Goal: Task Accomplishment & Management: Manage account settings

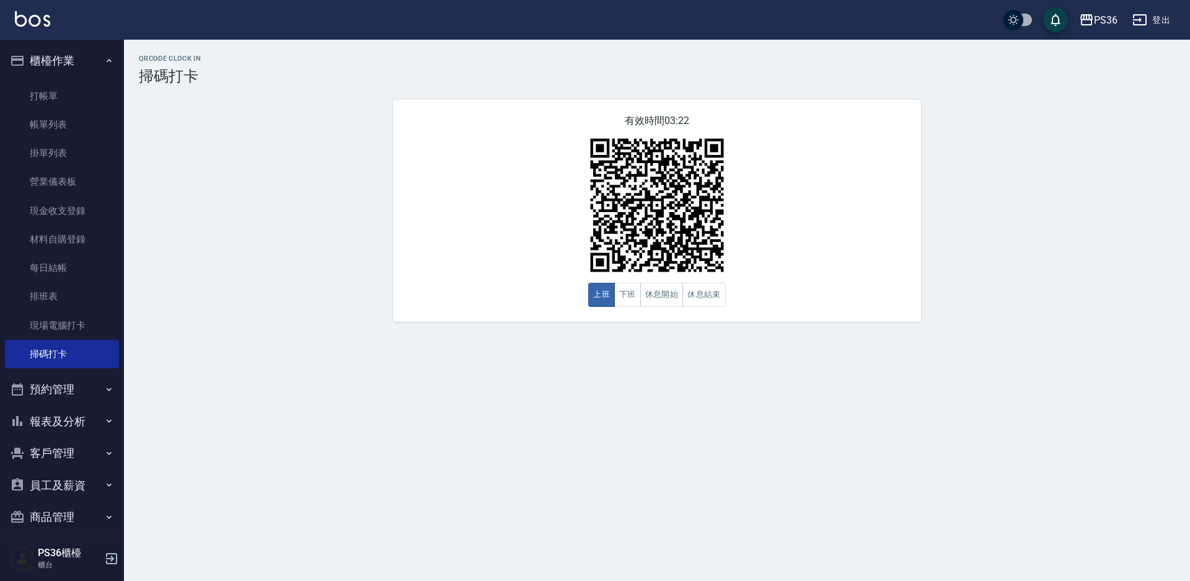
click at [1114, 95] on div "QRcode Clock In 掃碼打卡 有效時間 03:22 上班 下班 休息開始 休息結束" at bounding box center [657, 188] width 1066 height 267
click at [45, 276] on link "每日結帳" at bounding box center [62, 267] width 114 height 29
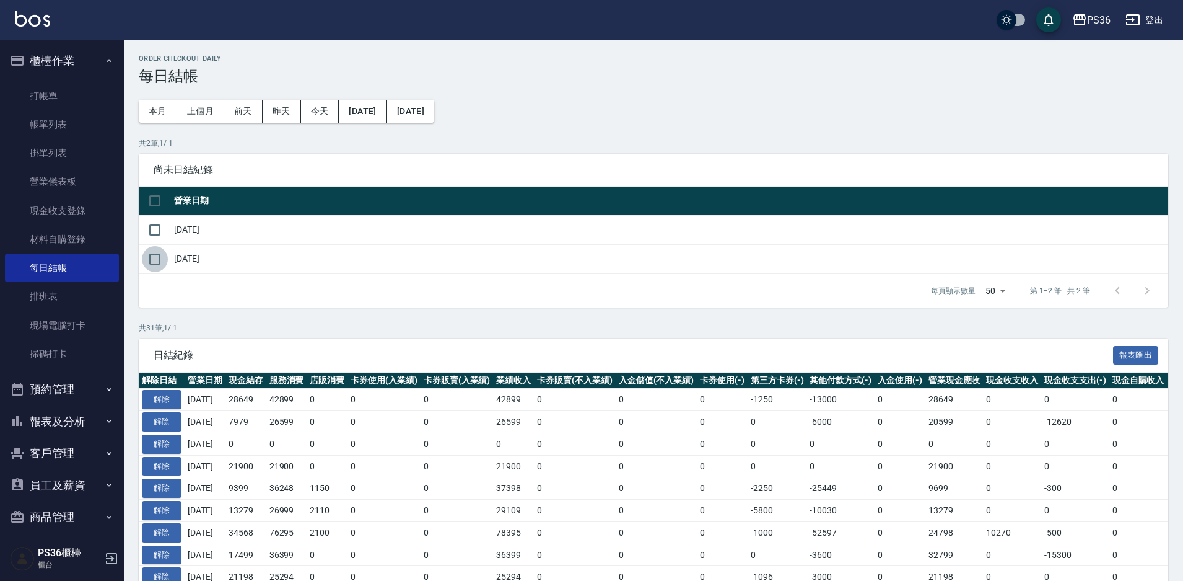
click at [156, 264] on input "checkbox" at bounding box center [155, 259] width 26 height 26
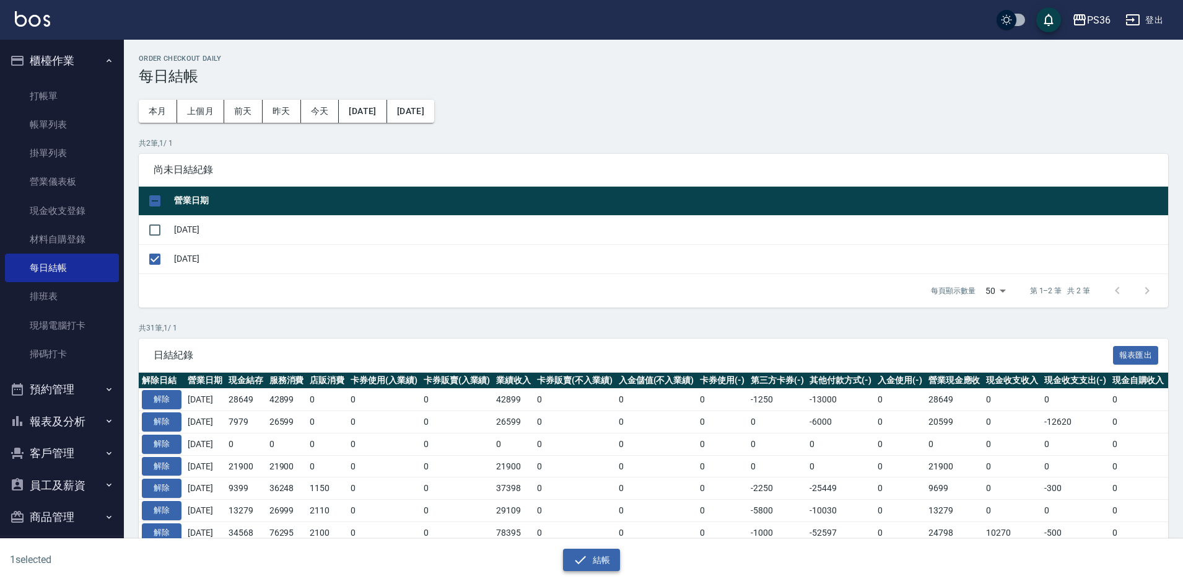
click at [595, 568] on button "結帳" at bounding box center [592, 559] width 58 height 23
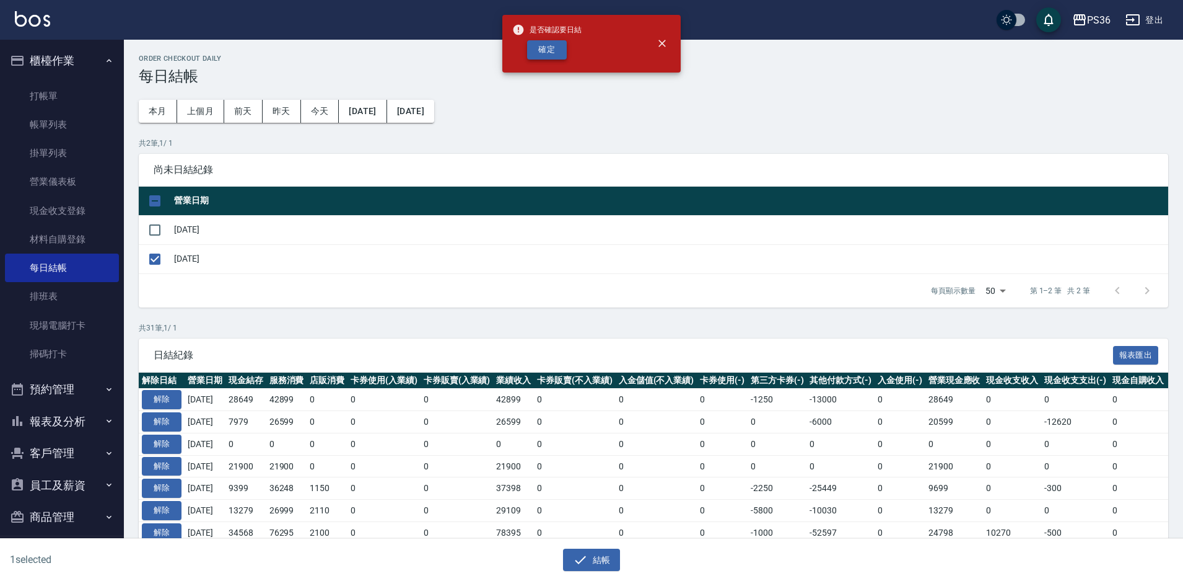
click at [548, 54] on button "確定" at bounding box center [547, 49] width 40 height 19
checkbox input "false"
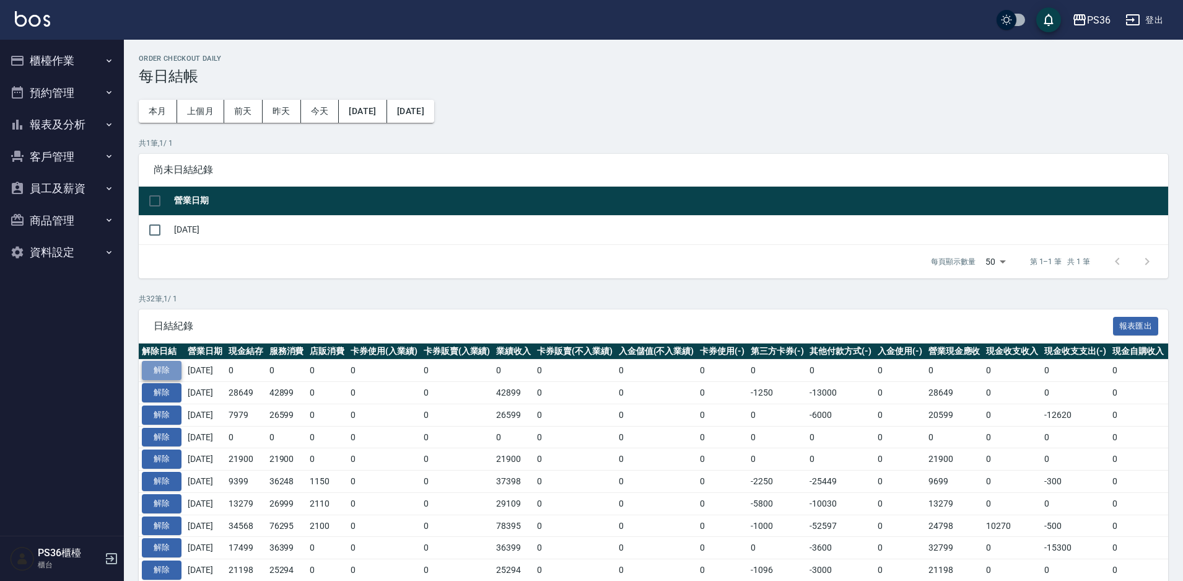
click at [167, 372] on button "解除" at bounding box center [162, 370] width 40 height 19
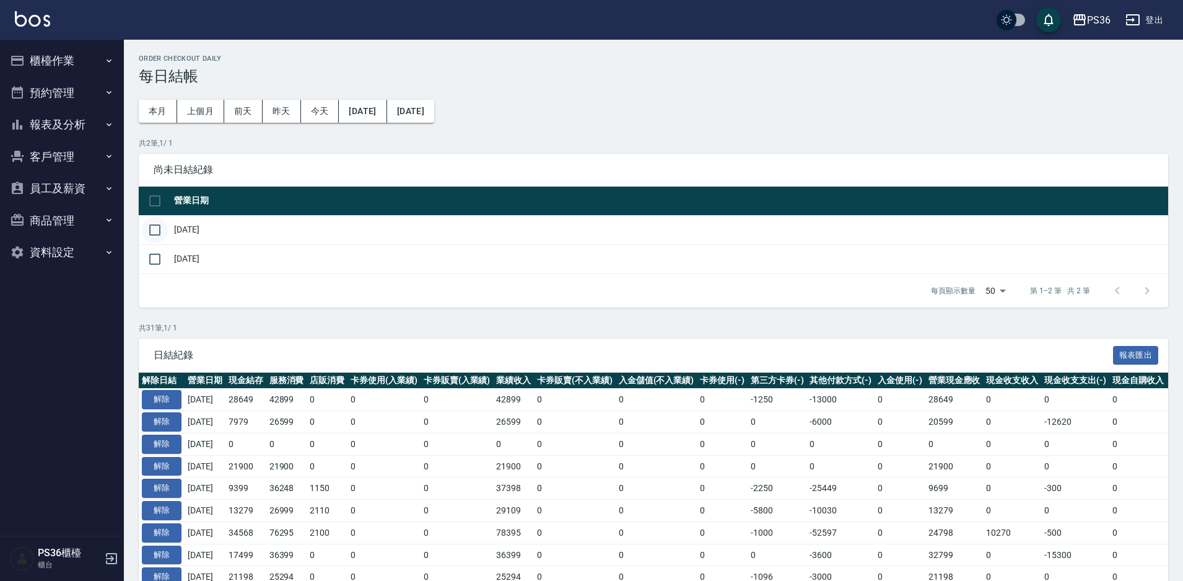
click at [159, 230] on input "checkbox" at bounding box center [155, 230] width 26 height 26
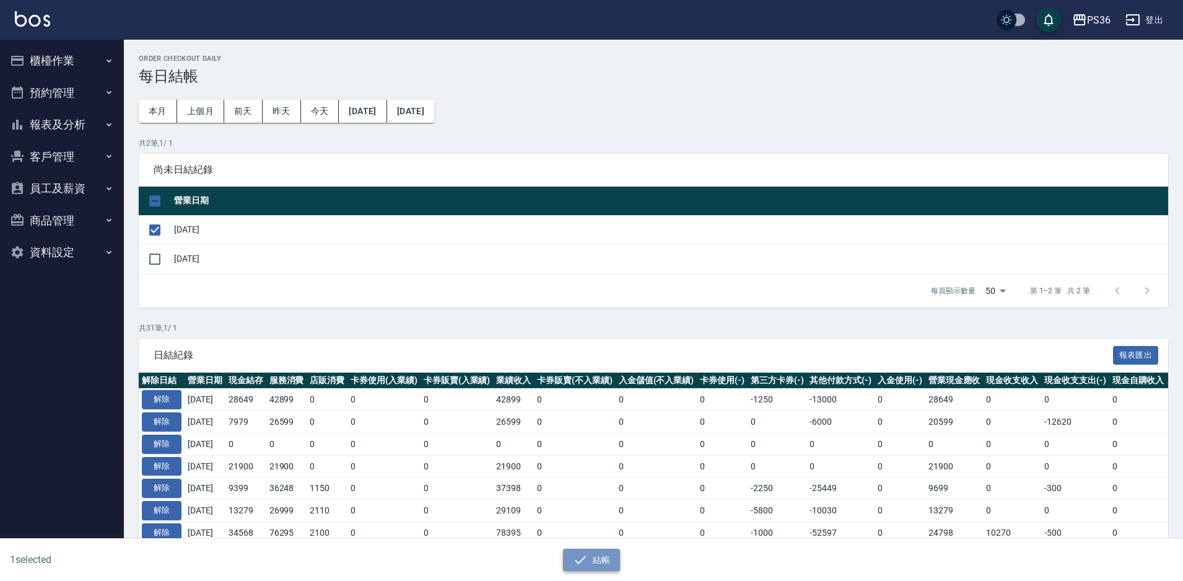
click at [592, 555] on button "結帳" at bounding box center [592, 559] width 58 height 23
click at [582, 558] on icon "button" at bounding box center [580, 559] width 15 height 15
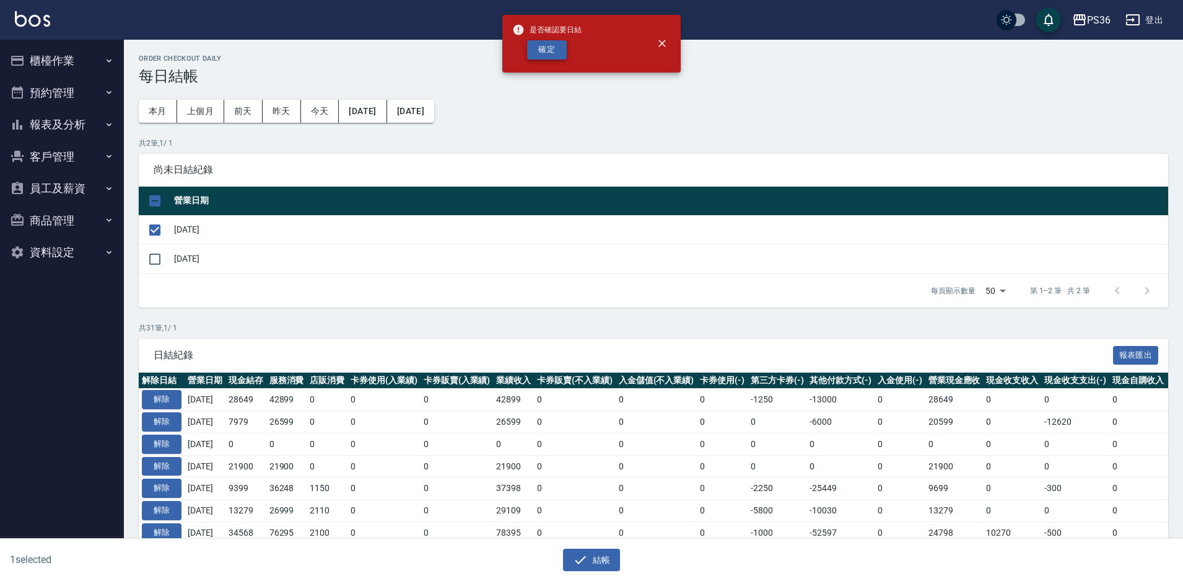
click at [543, 56] on button "確定" at bounding box center [547, 49] width 40 height 19
checkbox input "false"
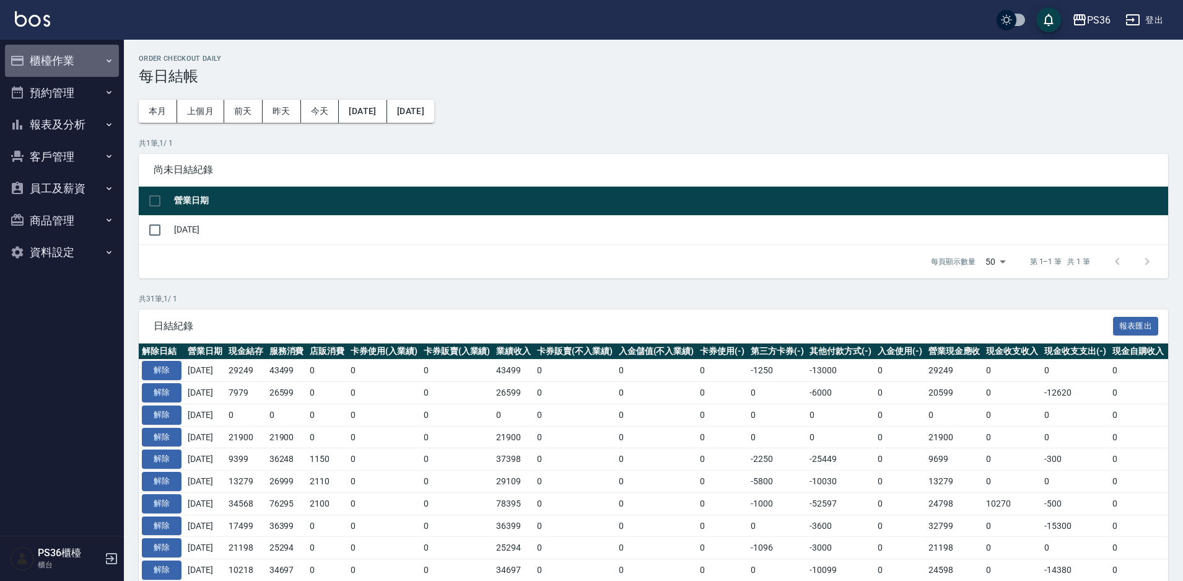
click at [43, 72] on button "櫃檯作業" at bounding box center [62, 61] width 114 height 32
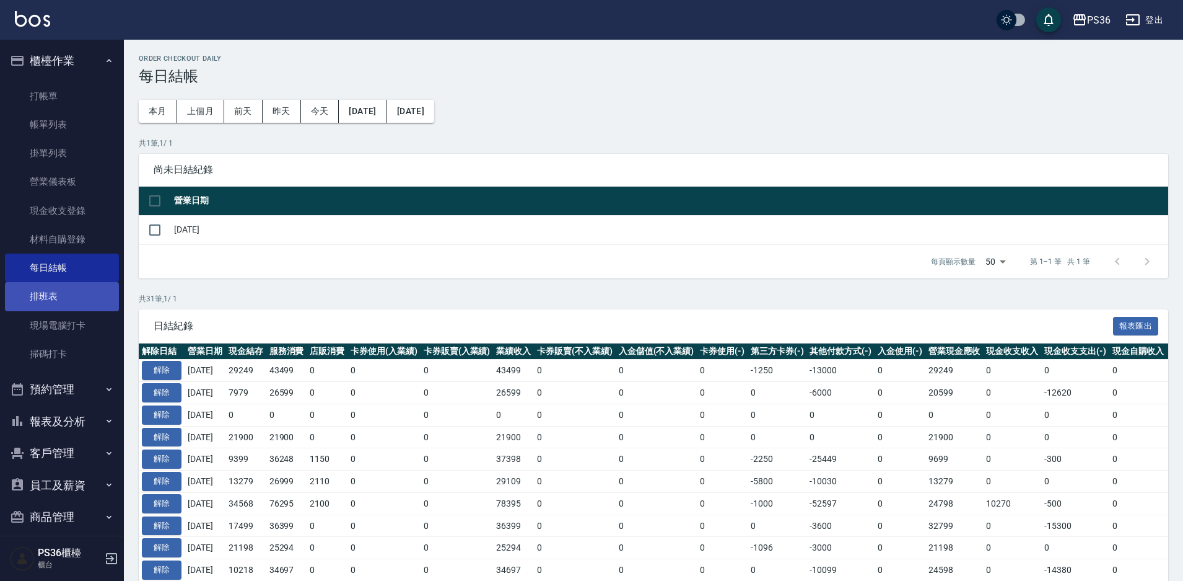
click at [56, 302] on link "排班表" at bounding box center [62, 296] width 114 height 29
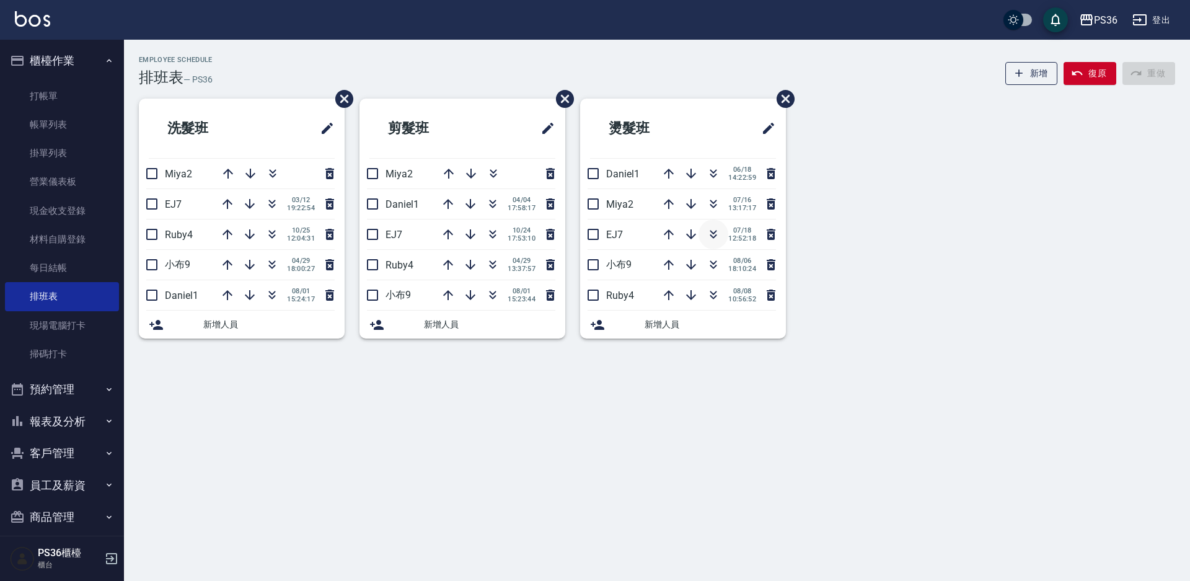
click at [708, 233] on icon "button" at bounding box center [713, 234] width 15 height 15
click at [39, 261] on link "每日結帳" at bounding box center [62, 267] width 114 height 29
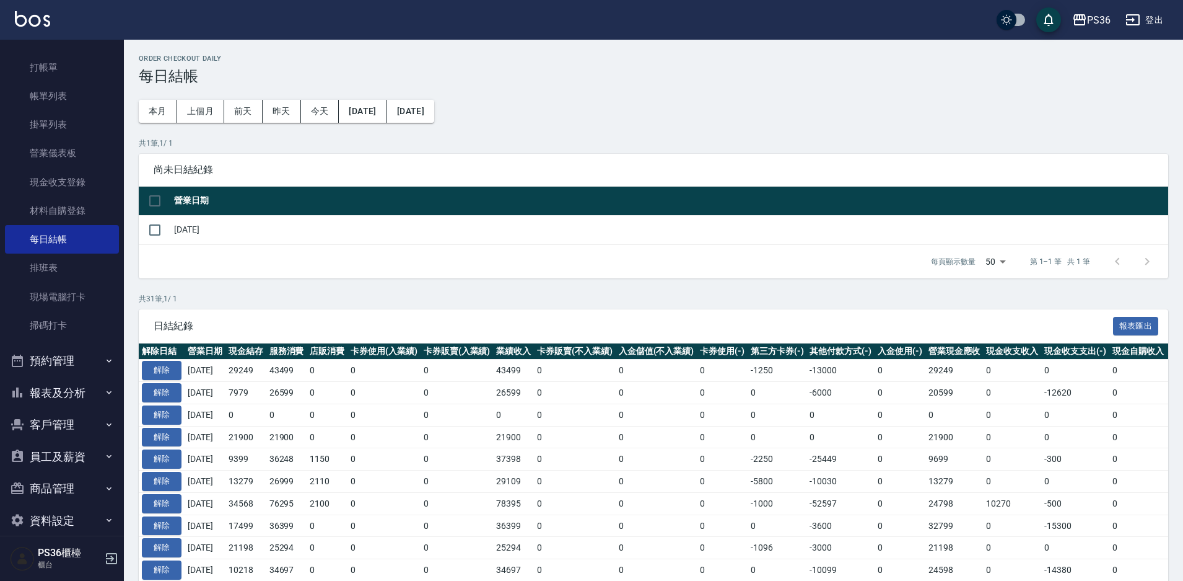
scroll to position [44, 0]
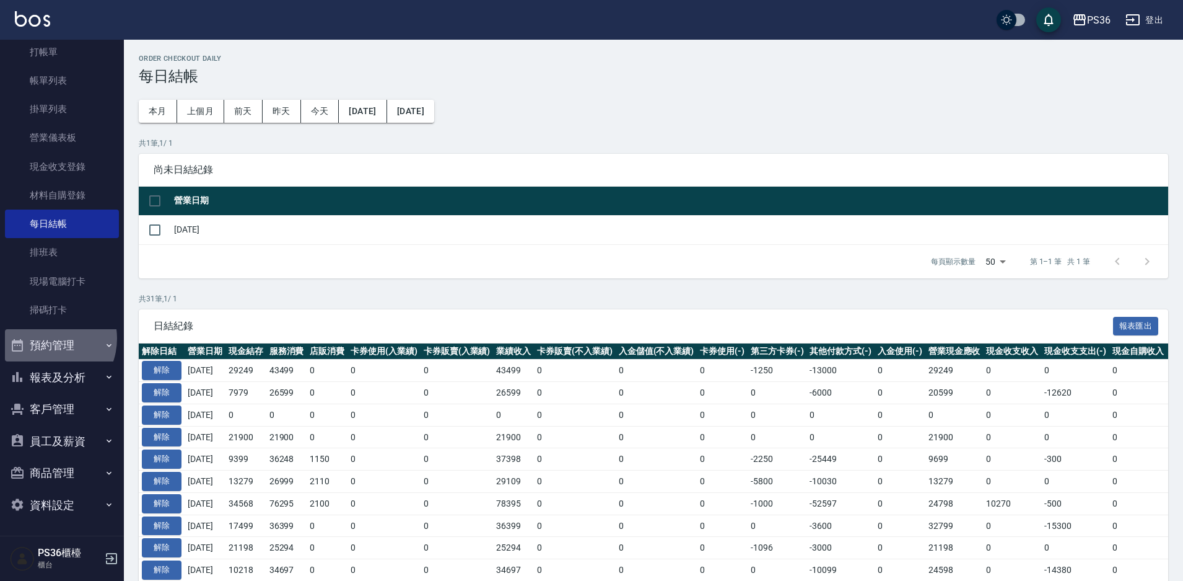
click at [46, 338] on button "預約管理" at bounding box center [62, 345] width 114 height 32
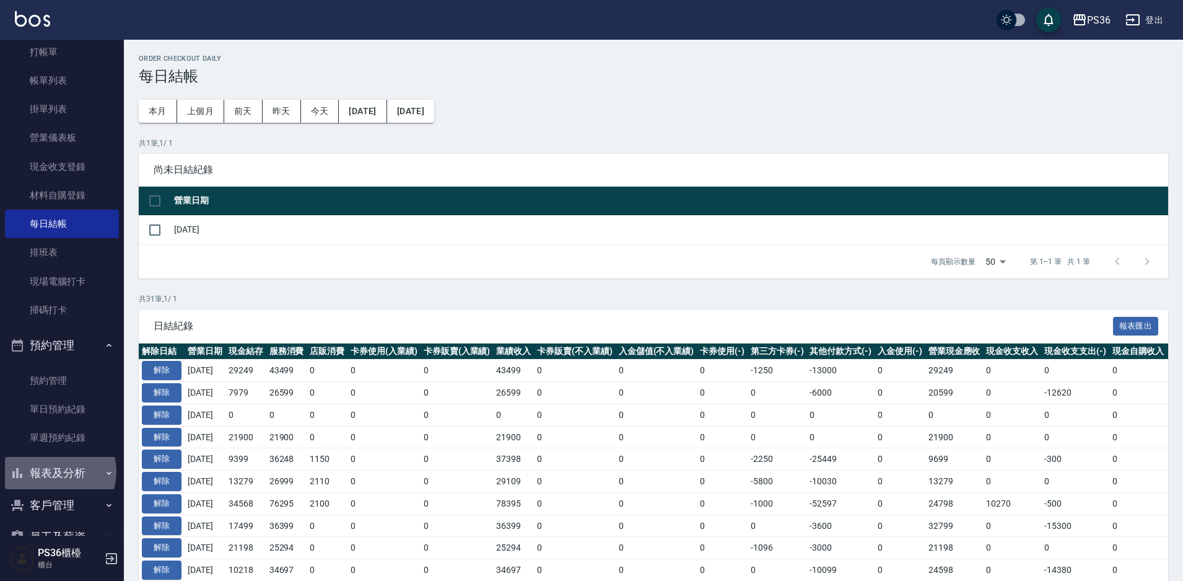
click at [53, 471] on button "報表及分析" at bounding box center [62, 473] width 114 height 32
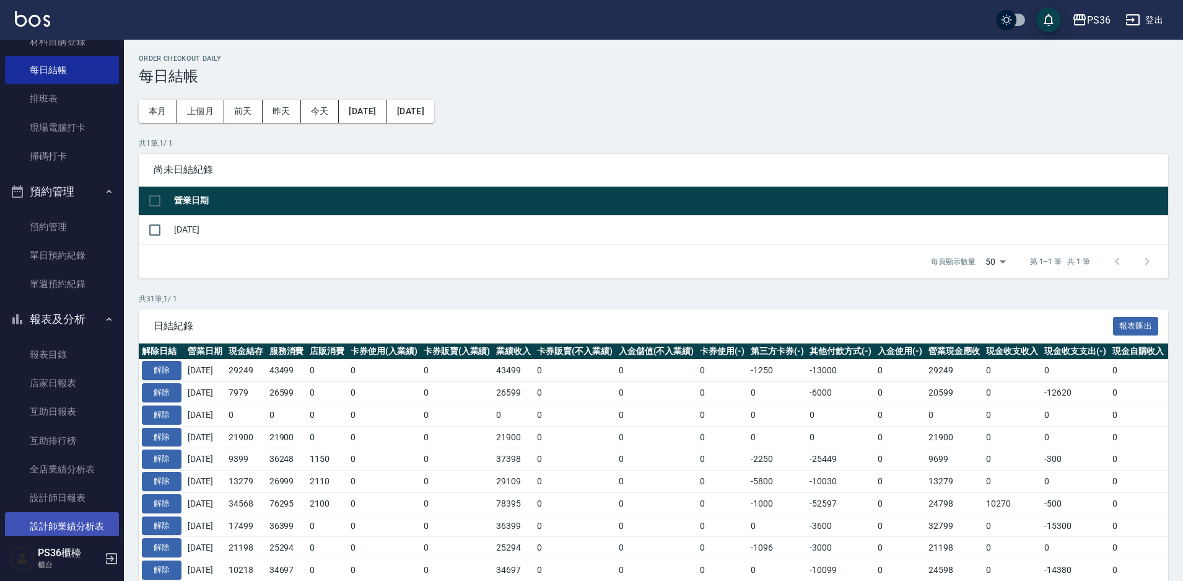
scroll to position [292, 0]
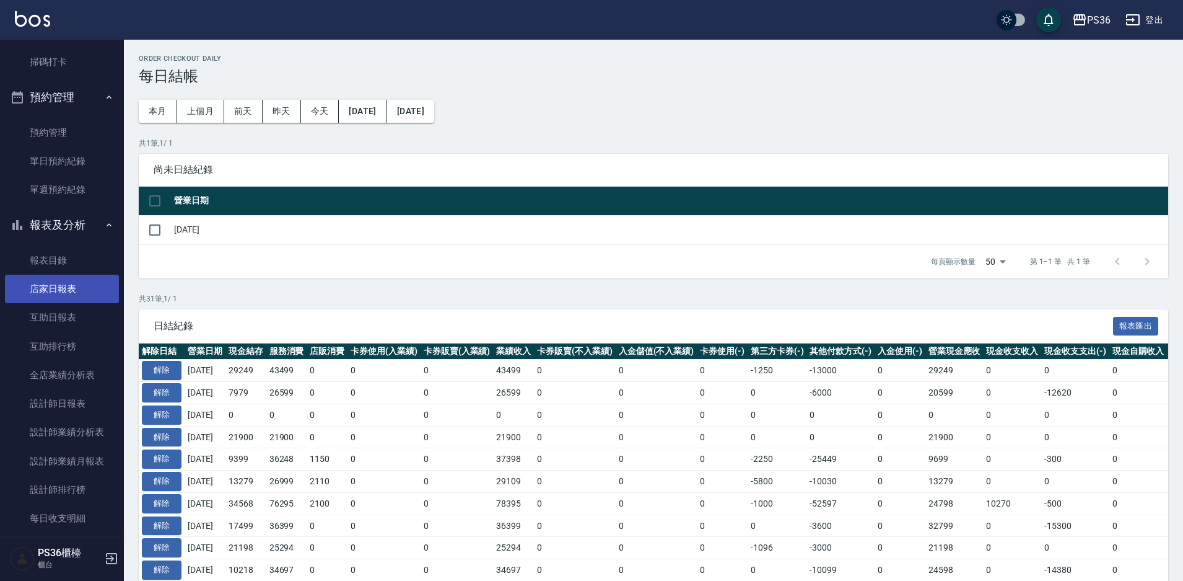
click at [55, 296] on link "店家日報表" at bounding box center [62, 288] width 114 height 29
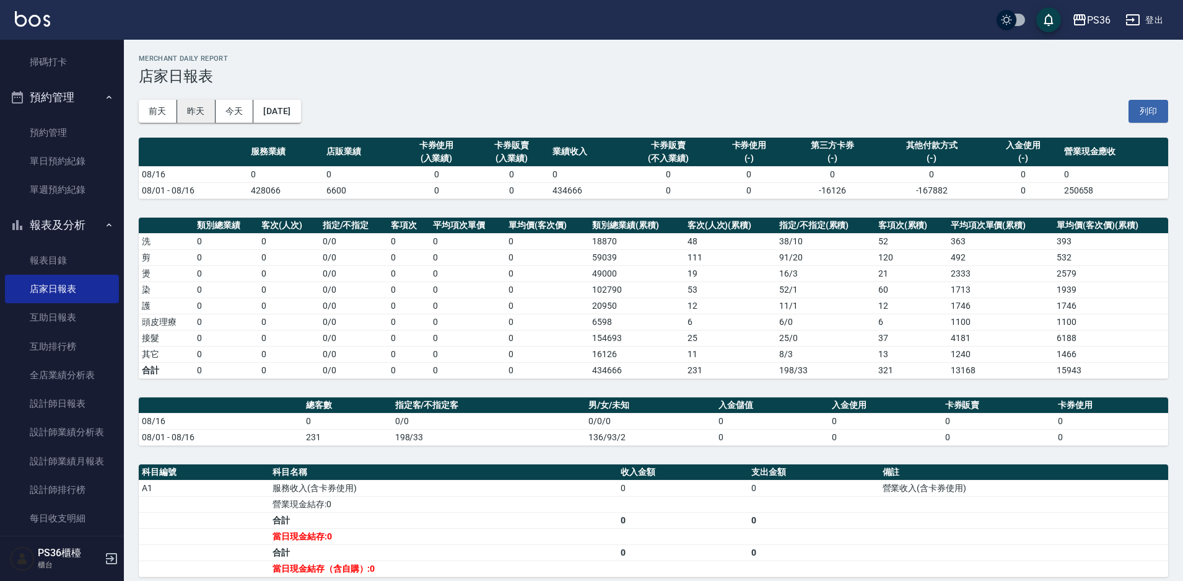
click at [196, 111] on button "昨天" at bounding box center [196, 111] width 38 height 23
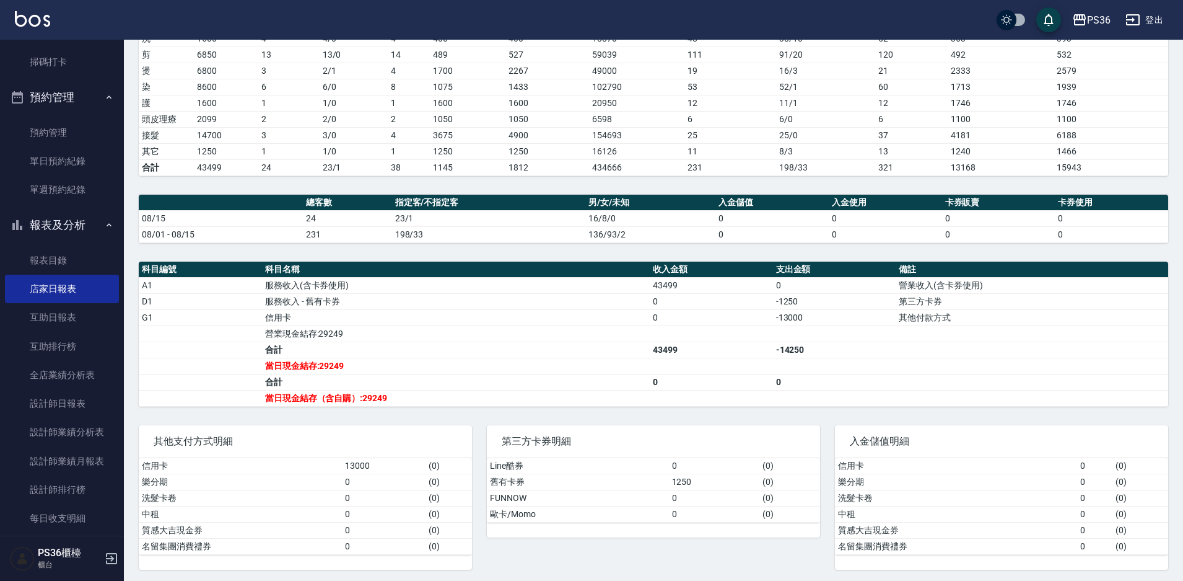
scroll to position [206, 0]
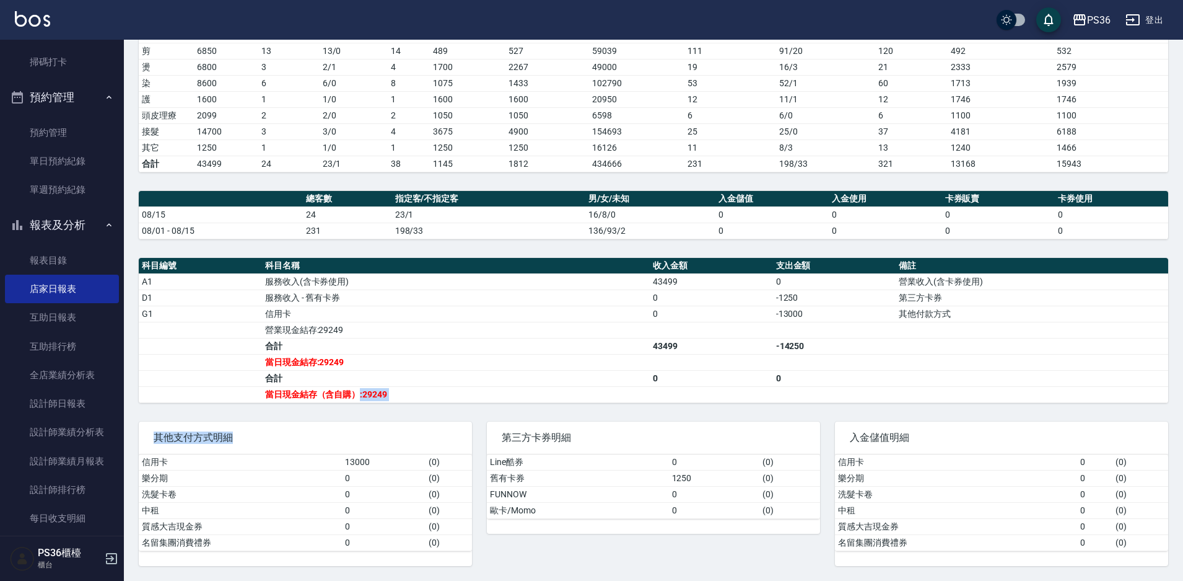
drag, startPoint x: 358, startPoint y: 395, endPoint x: 460, endPoint y: 418, distance: 104.8
click at [460, 418] on div "PS36 2025-08-15 店家日報表 列印時間： 2025-08-16-12:02 Merchant Daily Report 店家日報表 前天 昨天 …" at bounding box center [654, 206] width 1060 height 747
click at [447, 361] on td "當日現金結存:29249" at bounding box center [456, 362] width 388 height 16
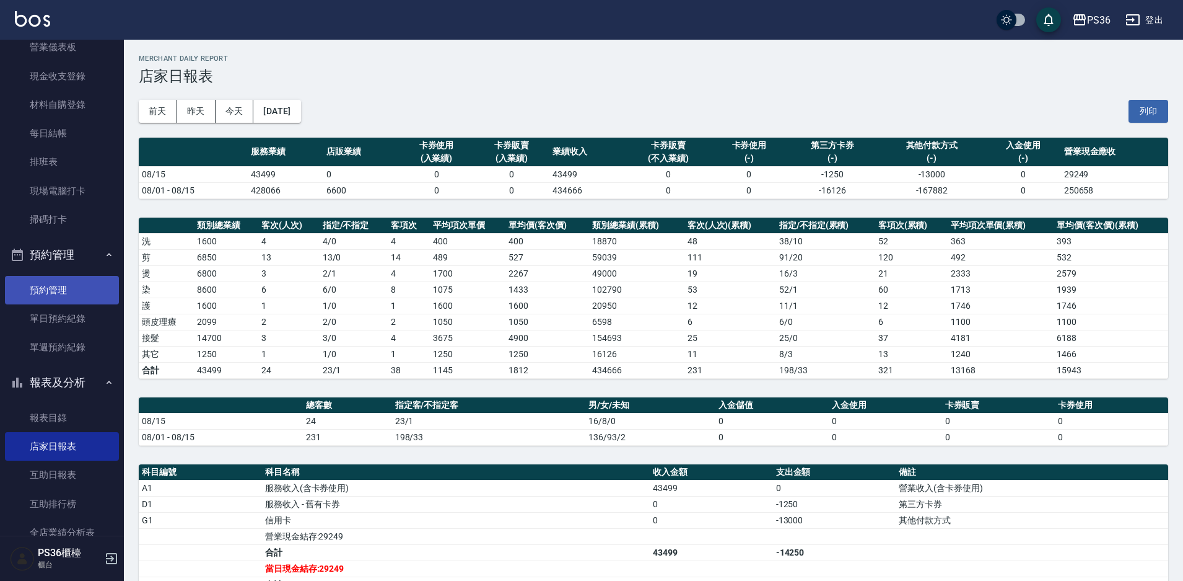
scroll to position [0, 0]
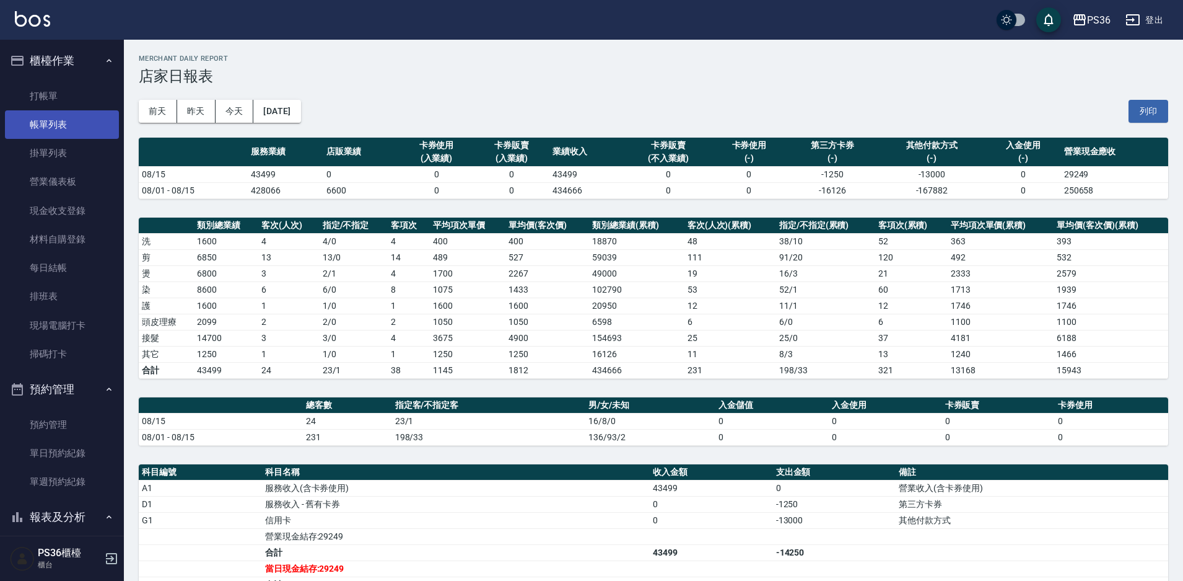
click at [28, 131] on link "帳單列表" at bounding box center [62, 124] width 114 height 29
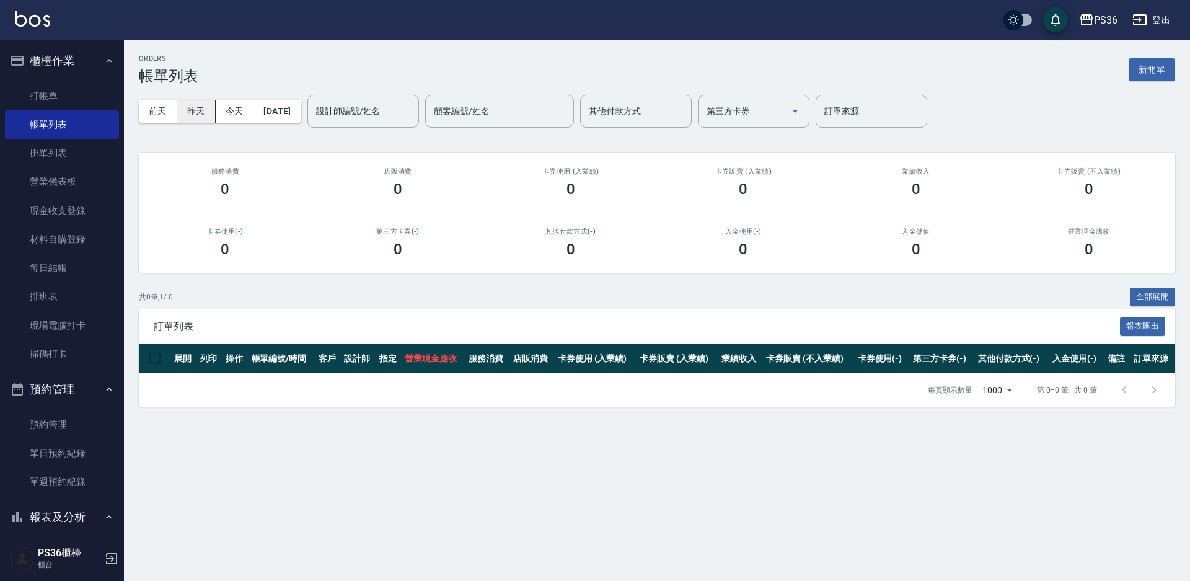
click at [204, 109] on button "昨天" at bounding box center [196, 111] width 38 height 23
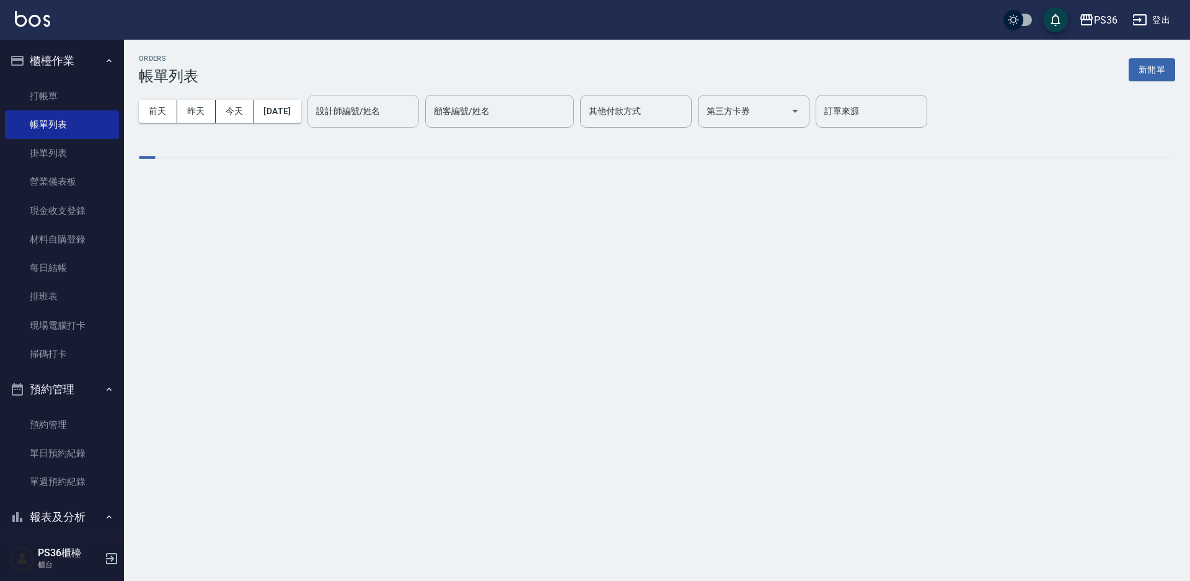
click at [367, 116] on div "設計師編號/姓名 設計師編號/姓名" at bounding box center [363, 111] width 112 height 33
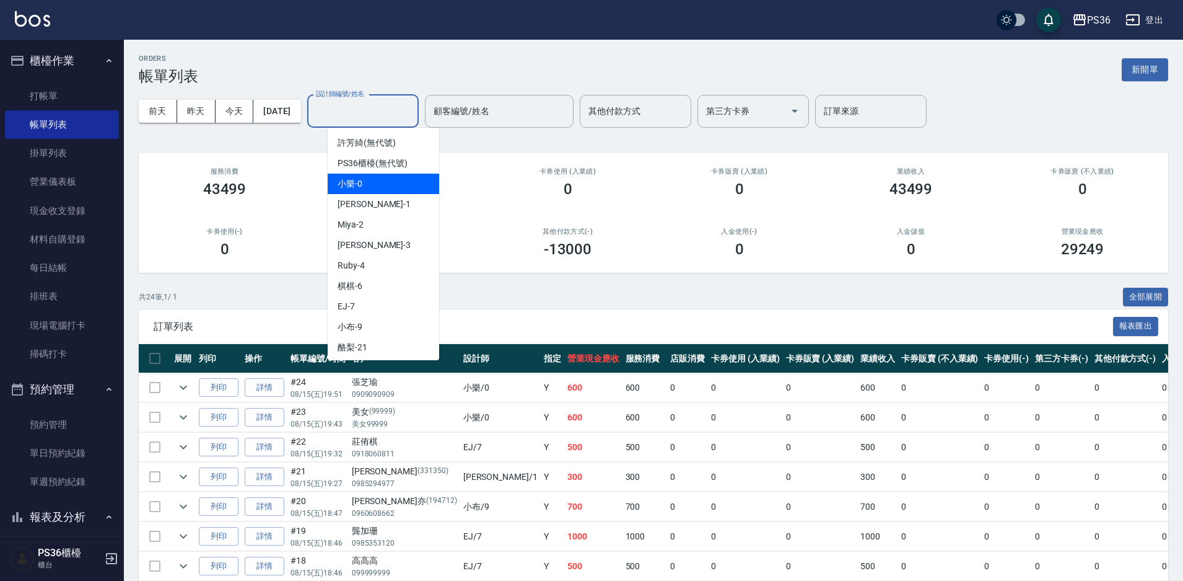
click at [375, 178] on div "小樂 -0" at bounding box center [384, 183] width 112 height 20
type input "小樂-0"
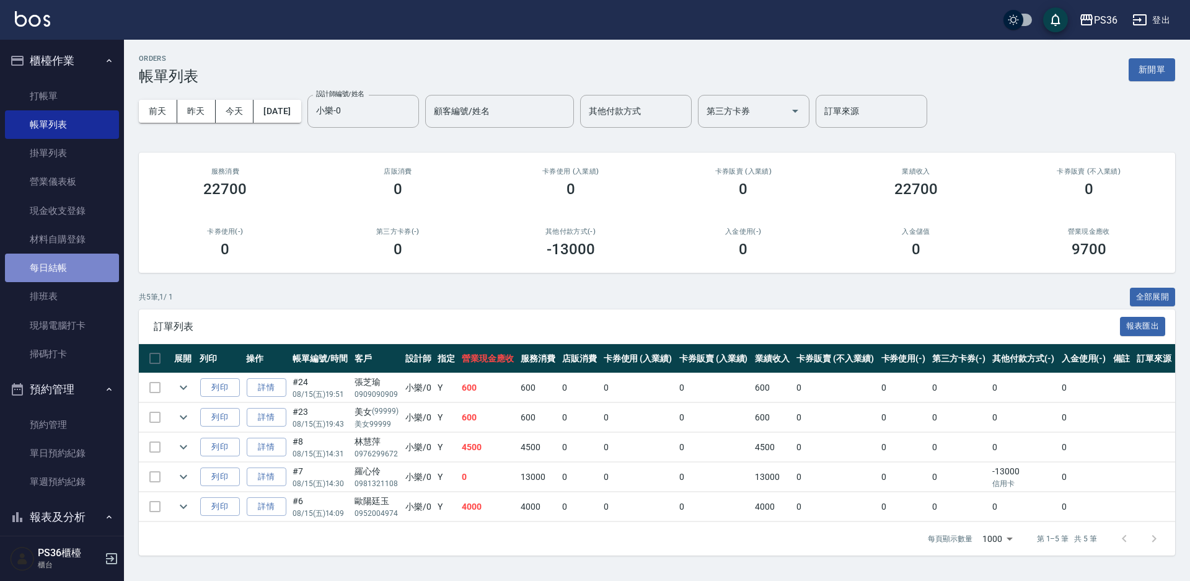
click at [76, 269] on link "每日結帳" at bounding box center [62, 267] width 114 height 29
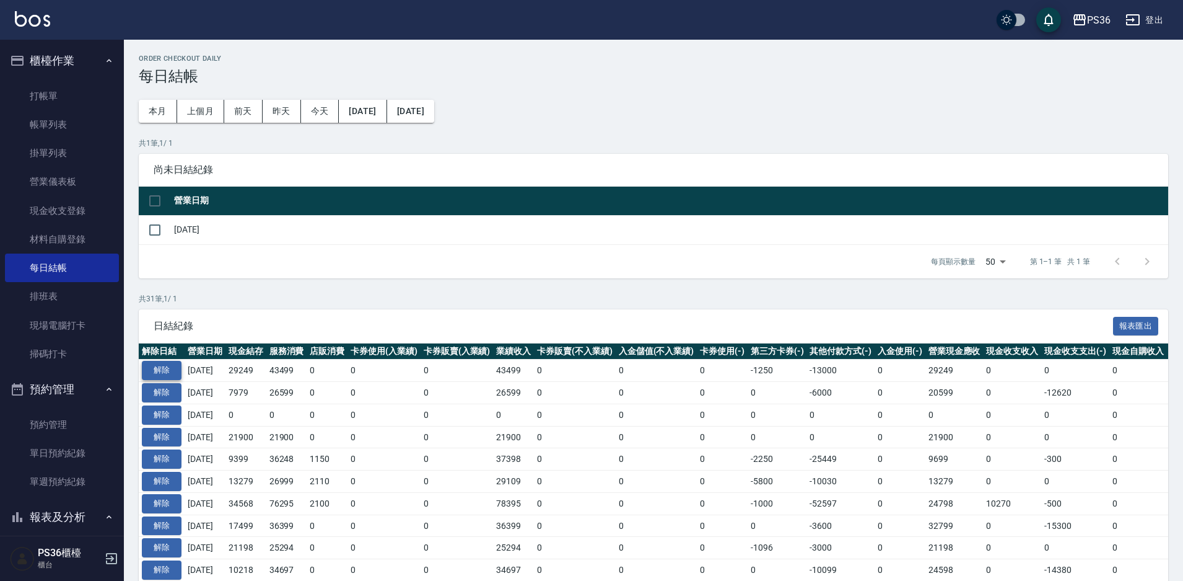
click at [168, 369] on button "解除" at bounding box center [162, 370] width 40 height 19
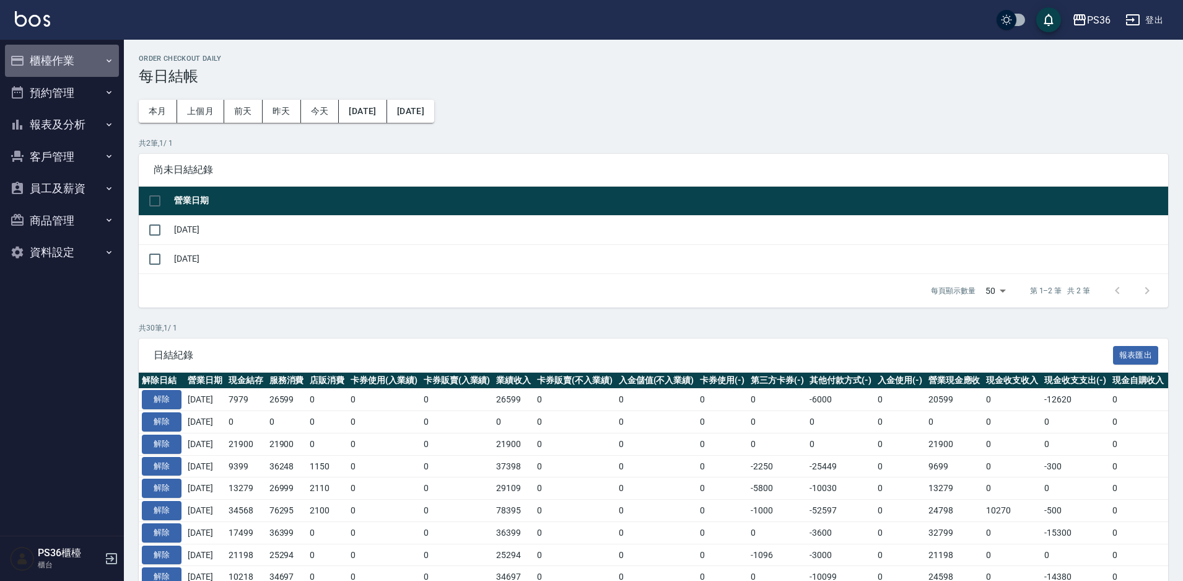
click at [65, 66] on button "櫃檯作業" at bounding box center [62, 61] width 114 height 32
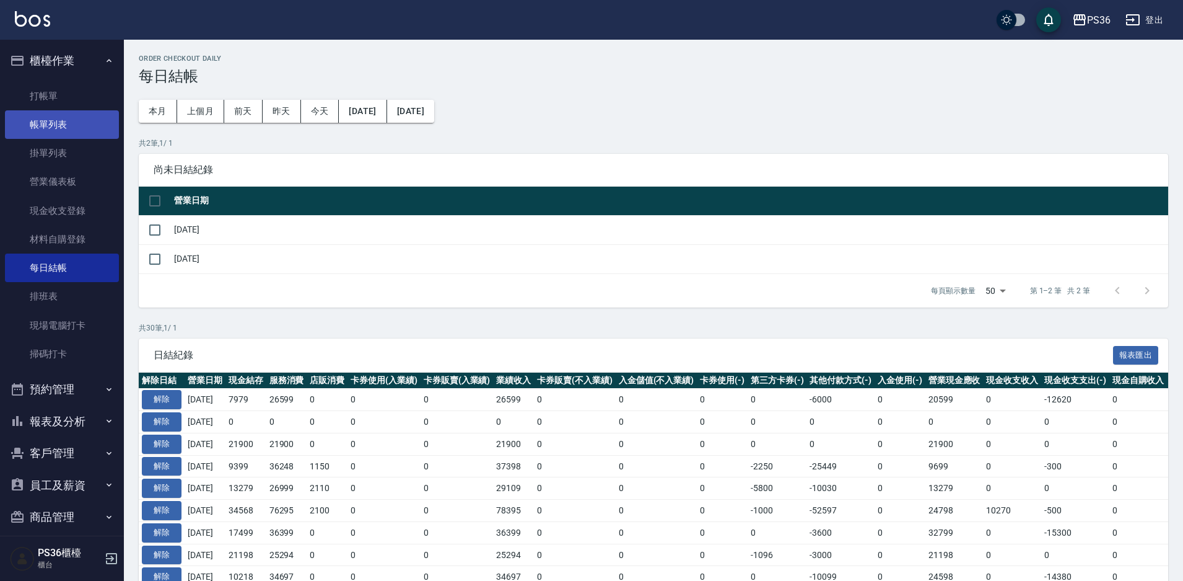
click at [67, 125] on link "帳單列表" at bounding box center [62, 124] width 114 height 29
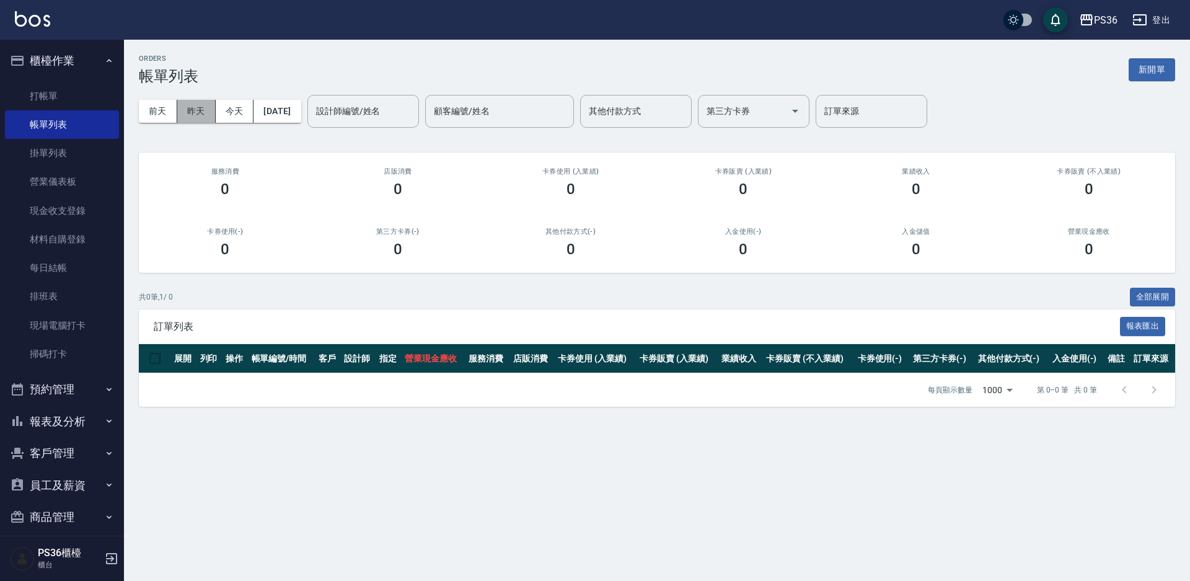
click at [200, 106] on button "昨天" at bounding box center [196, 111] width 38 height 23
click at [356, 115] on div "設計師編號/姓名 設計師編號/姓名" at bounding box center [363, 111] width 112 height 33
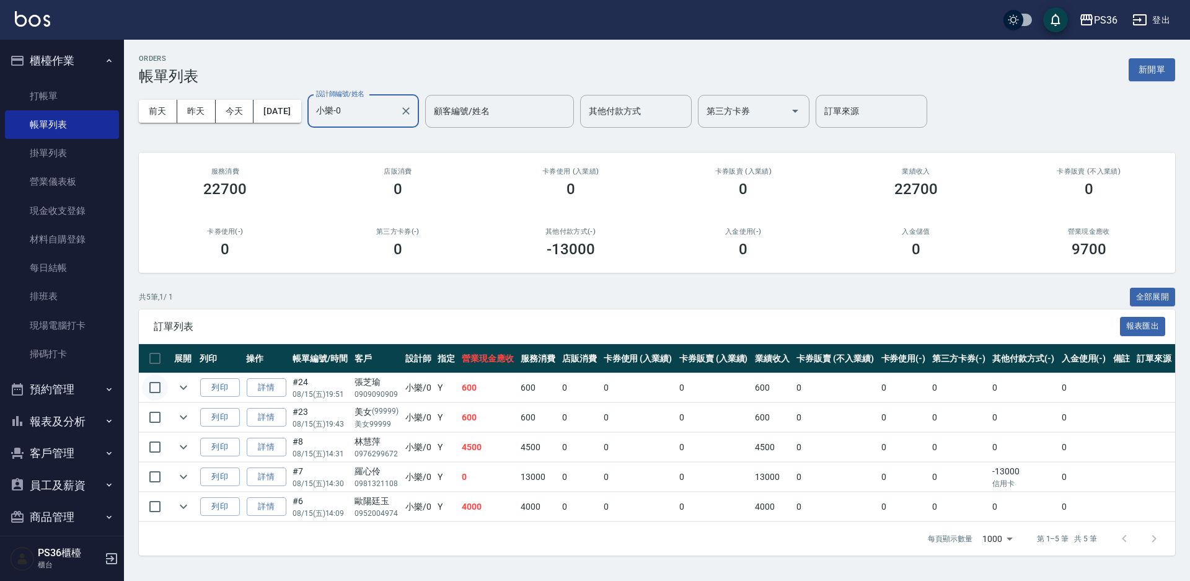
type input "小樂-0"
click at [152, 384] on input "checkbox" at bounding box center [155, 387] width 26 height 26
checkbox input "true"
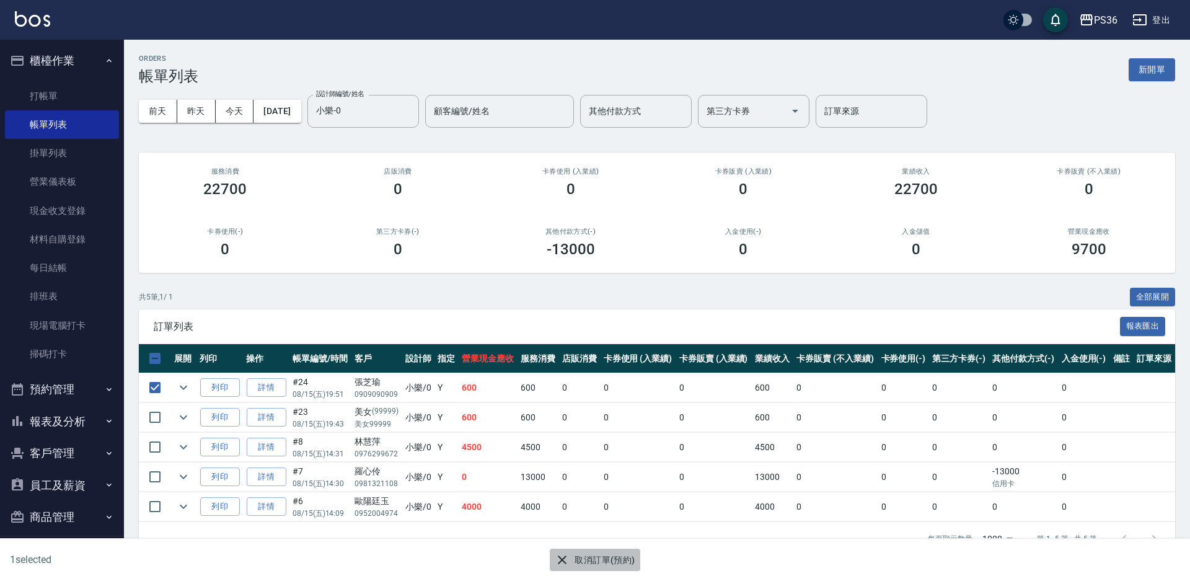
click at [579, 558] on button "取消訂單(預約)" at bounding box center [595, 559] width 90 height 23
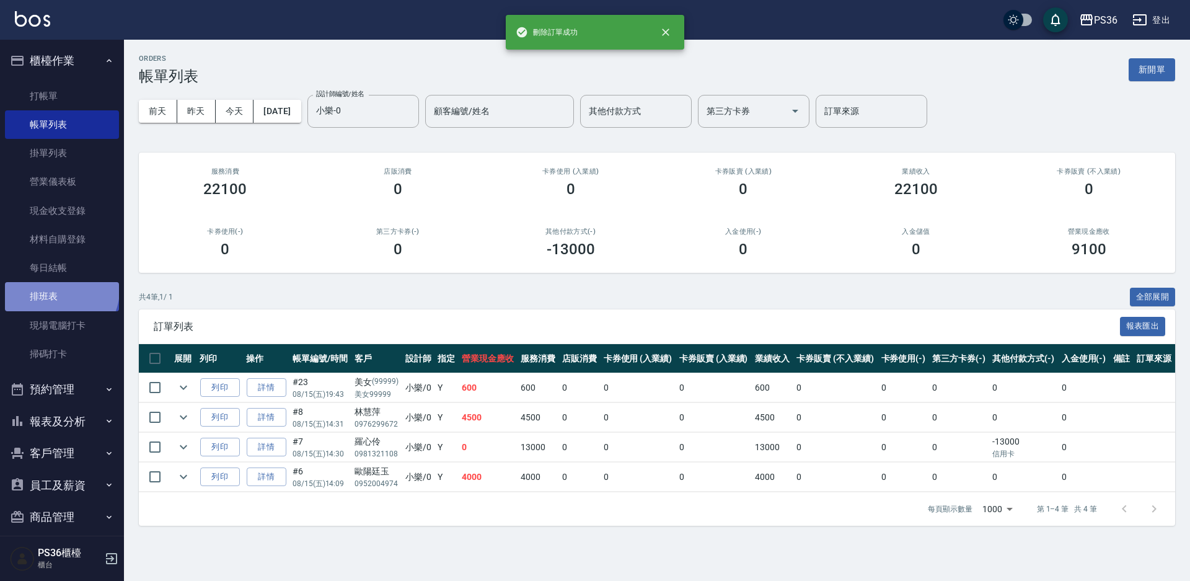
click at [60, 290] on link "排班表" at bounding box center [62, 296] width 114 height 29
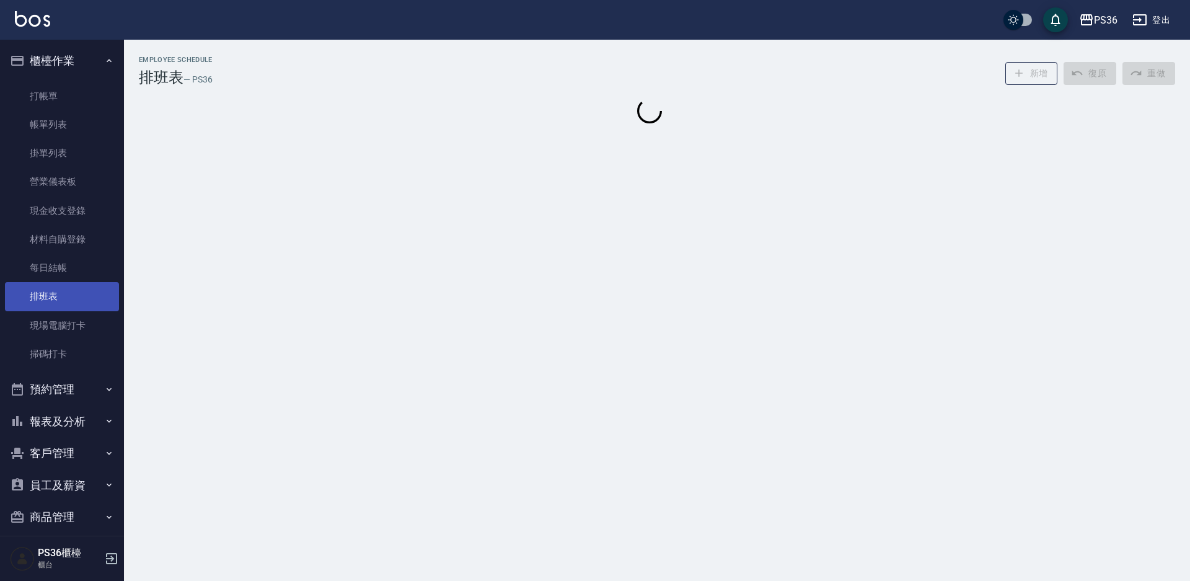
click at [60, 290] on link "排班表" at bounding box center [62, 296] width 114 height 29
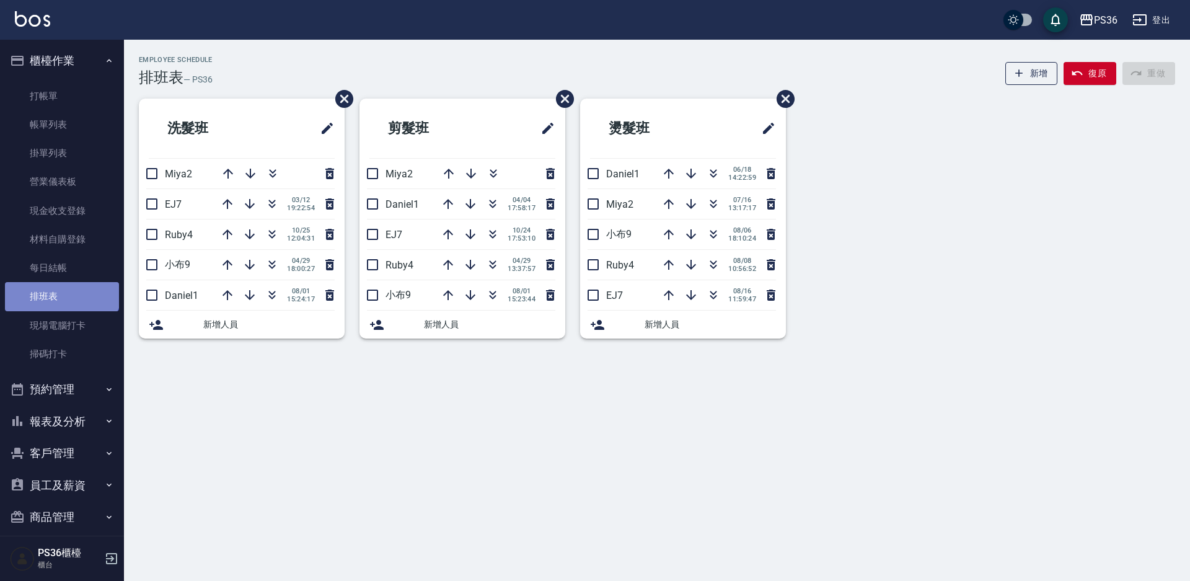
click at [61, 284] on link "排班表" at bounding box center [62, 296] width 114 height 29
click at [61, 275] on link "每日結帳" at bounding box center [62, 267] width 114 height 29
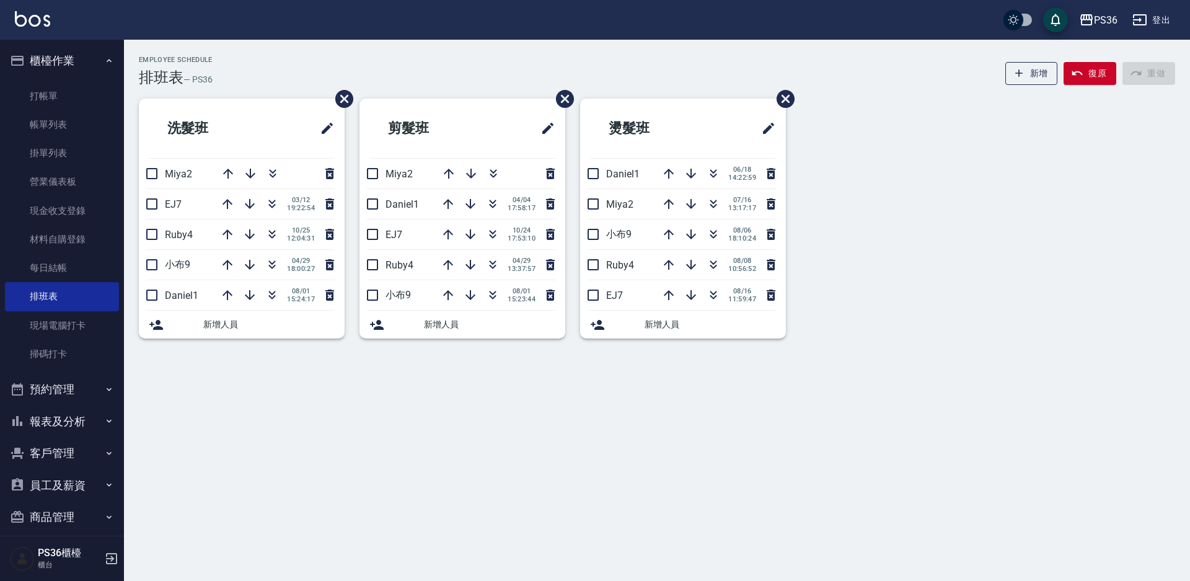
click at [61, 274] on link "每日結帳" at bounding box center [62, 267] width 114 height 29
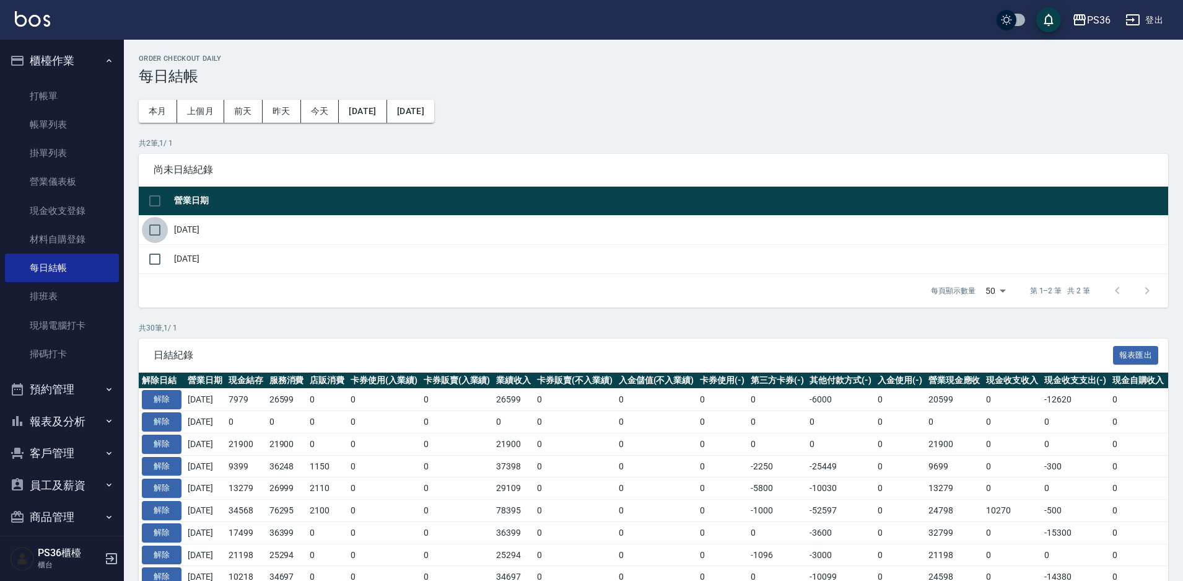
click at [144, 230] on input "checkbox" at bounding box center [155, 230] width 26 height 26
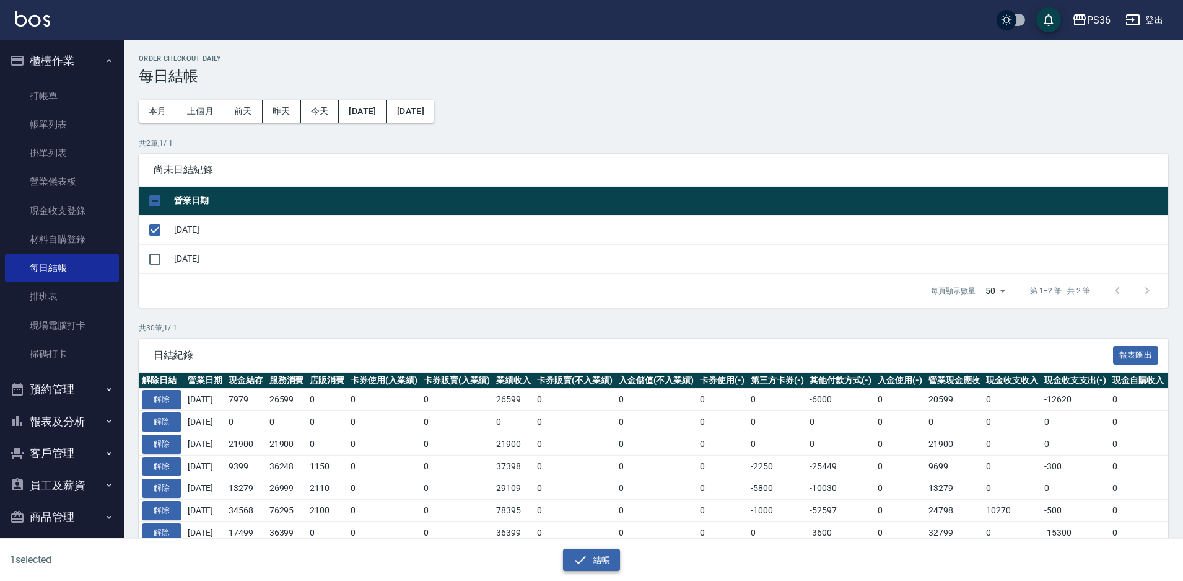
click at [573, 552] on icon "button" at bounding box center [580, 559] width 15 height 15
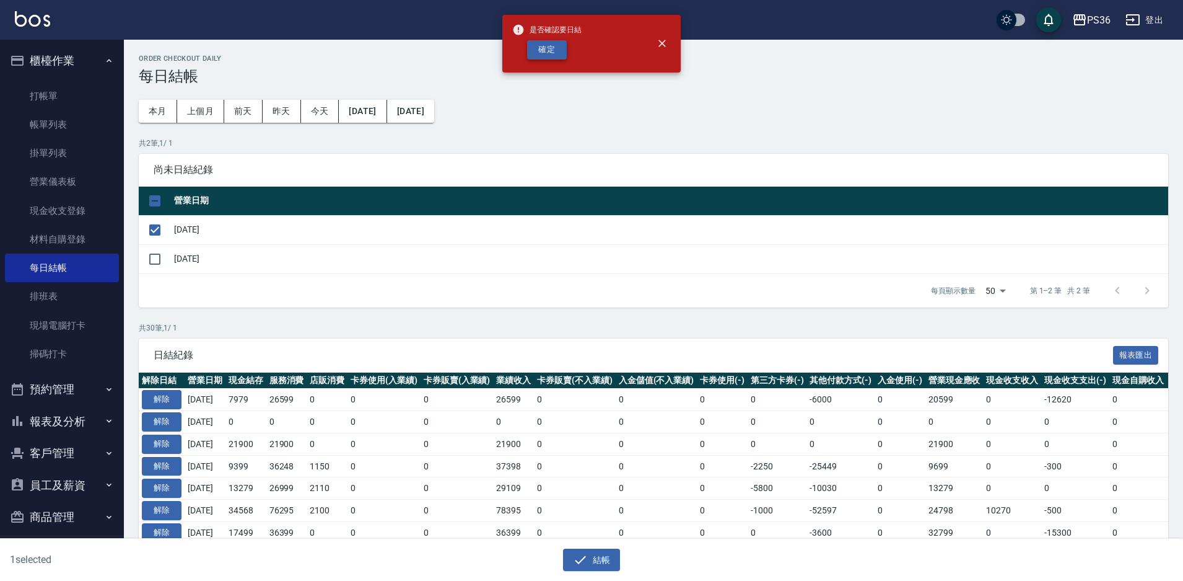
click at [554, 58] on button "確定" at bounding box center [547, 49] width 40 height 19
checkbox input "false"
